Goal: Task Accomplishment & Management: Use online tool/utility

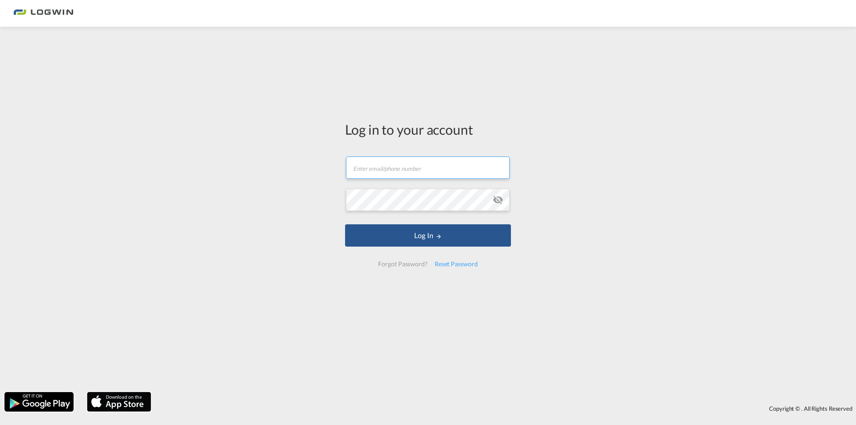
click at [407, 178] on input "text" at bounding box center [428, 167] width 164 height 22
paste input "[PERSON_NAME][EMAIL_ADDRESS][DOMAIN_NAME]"
type input "[PERSON_NAME][EMAIL_ADDRESS][DOMAIN_NAME]"
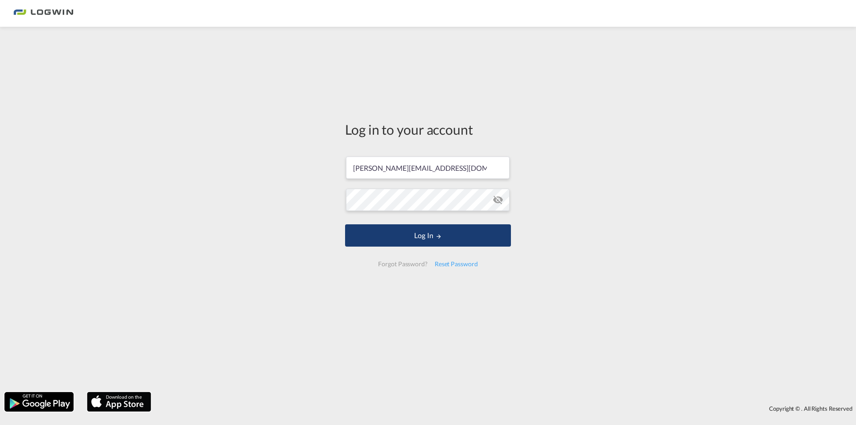
click at [383, 233] on button "Log In" at bounding box center [428, 235] width 166 height 22
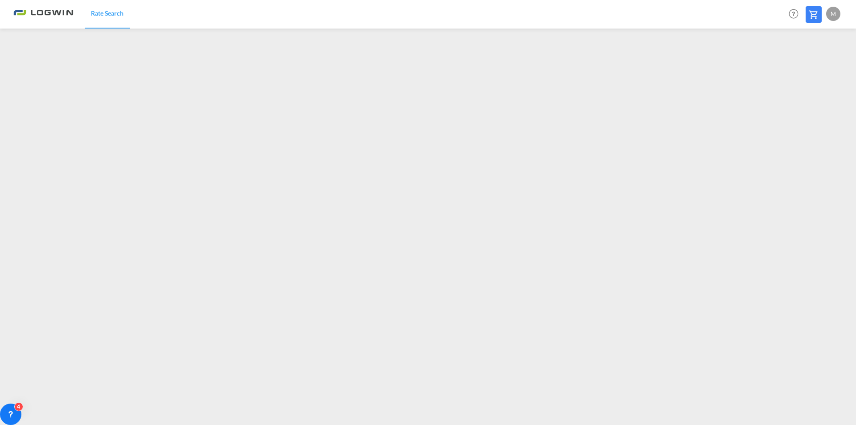
click at [835, 13] on div "M" at bounding box center [833, 14] width 14 height 14
click at [808, 71] on button "Logout" at bounding box center [823, 68] width 58 height 18
